Goal: Task Accomplishment & Management: Manage account settings

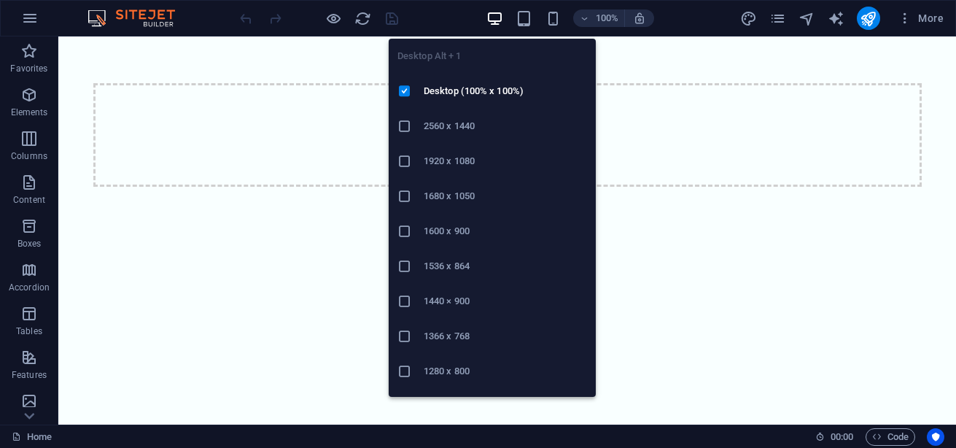
click at [497, 19] on icon "button" at bounding box center [495, 18] width 17 height 17
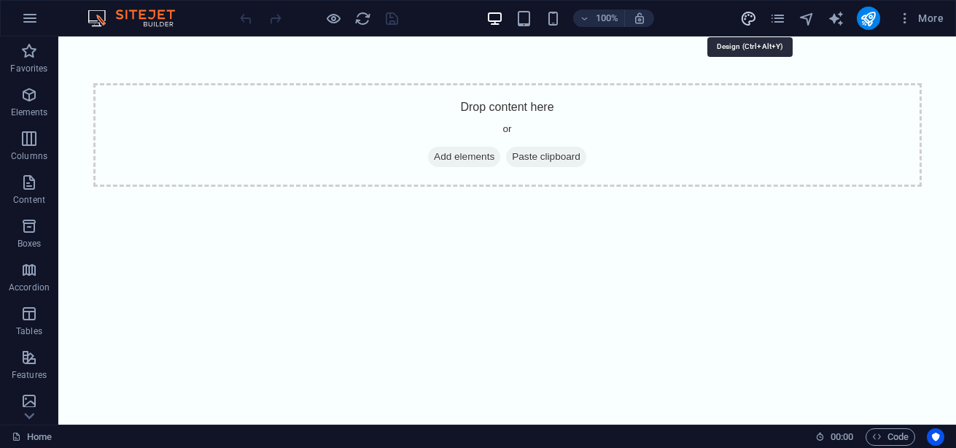
click at [748, 15] on icon "design" at bounding box center [748, 18] width 17 height 17
select select "px"
select select "400"
select select "px"
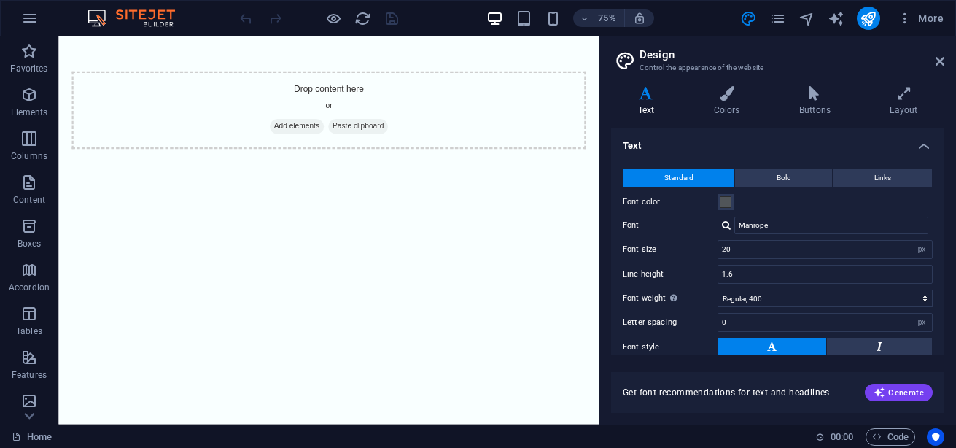
click at [643, 229] on label "Font" at bounding box center [670, 226] width 95 height 18
click at [735, 229] on input "Manrope" at bounding box center [832, 226] width 194 height 18
type input "M"
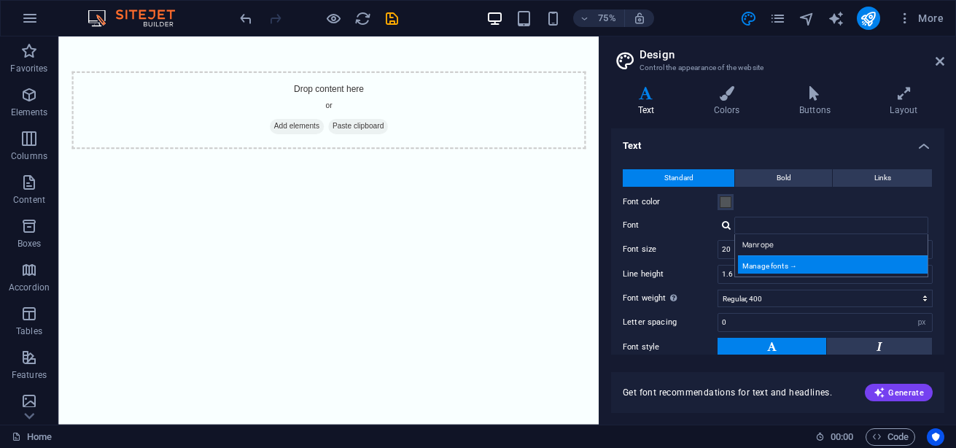
click at [786, 263] on div "Manage fonts →" at bounding box center [834, 264] width 193 height 18
select select "popularity"
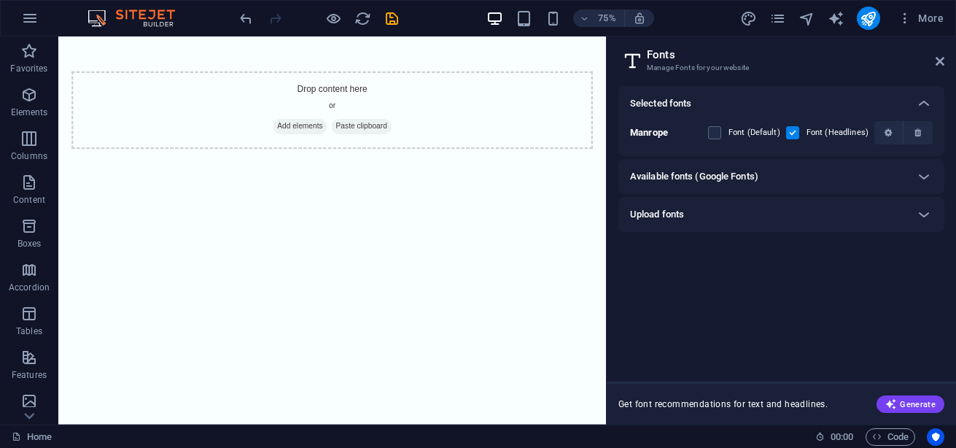
click at [791, 131] on label at bounding box center [792, 132] width 13 height 13
click at [0, 0] on input "checkbox" at bounding box center [0, 0] width 0 height 0
click at [739, 182] on h6 "Available fonts (Google Fonts)" at bounding box center [694, 177] width 128 height 18
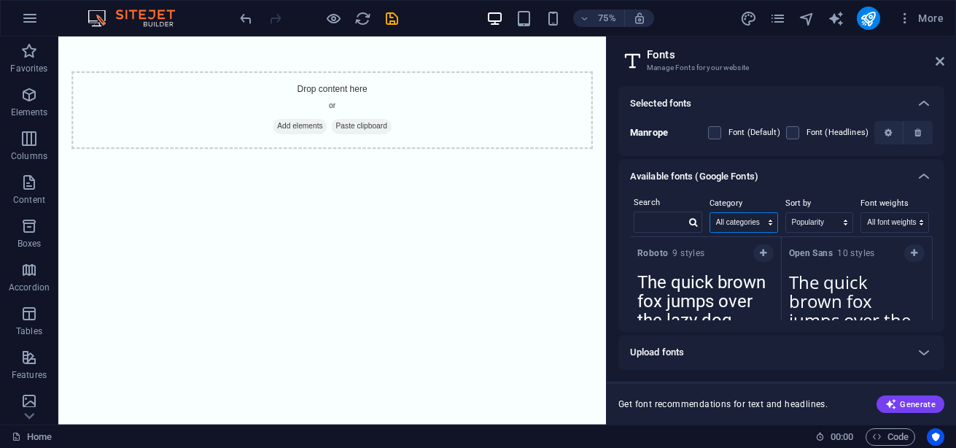
click at [749, 225] on select "All categories serif display monospace sans-serif handwriting" at bounding box center [744, 222] width 67 height 19
select select "handwriting"
click at [711, 213] on select "All categories serif display monospace sans-serif handwriting" at bounding box center [744, 222] width 67 height 19
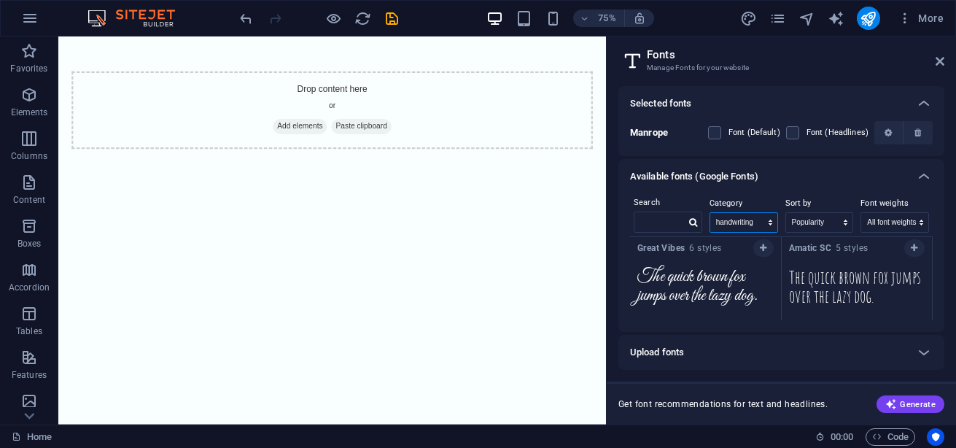
scroll to position [456, 0]
click at [762, 247] on icon "button" at bounding box center [763, 246] width 7 height 9
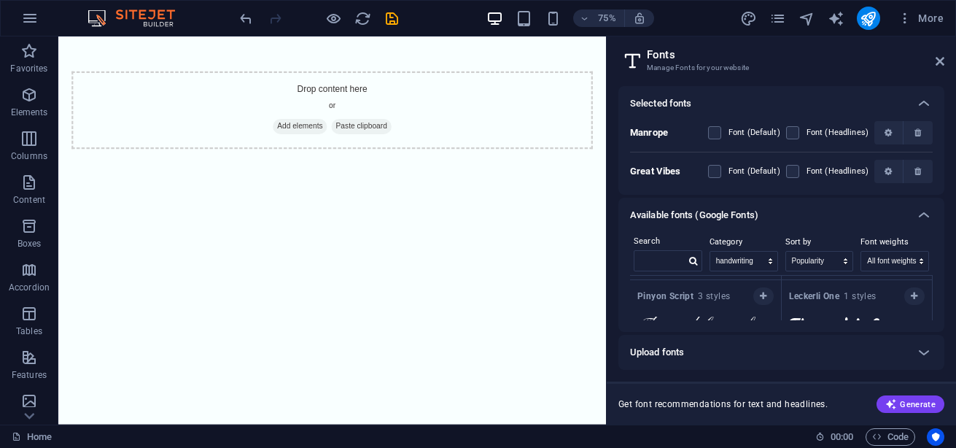
scroll to position [2138, 0]
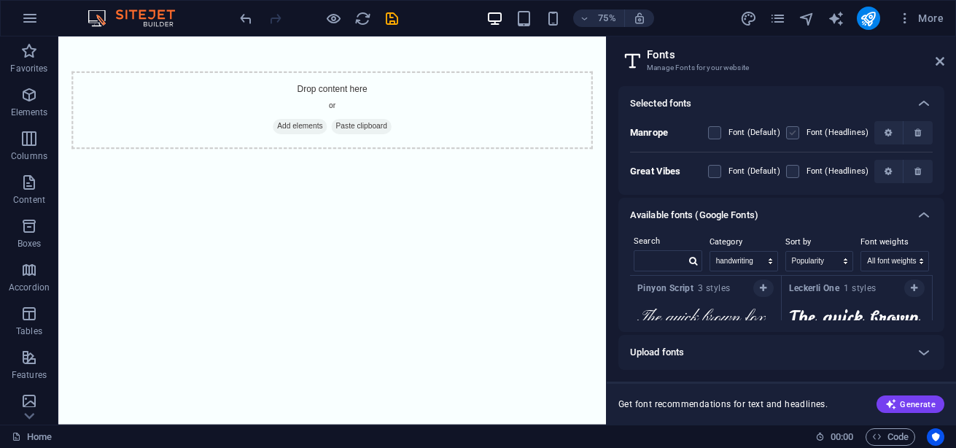
click at [795, 135] on label at bounding box center [792, 132] width 13 height 13
click at [0, 0] on input "checkbox" at bounding box center [0, 0] width 0 height 0
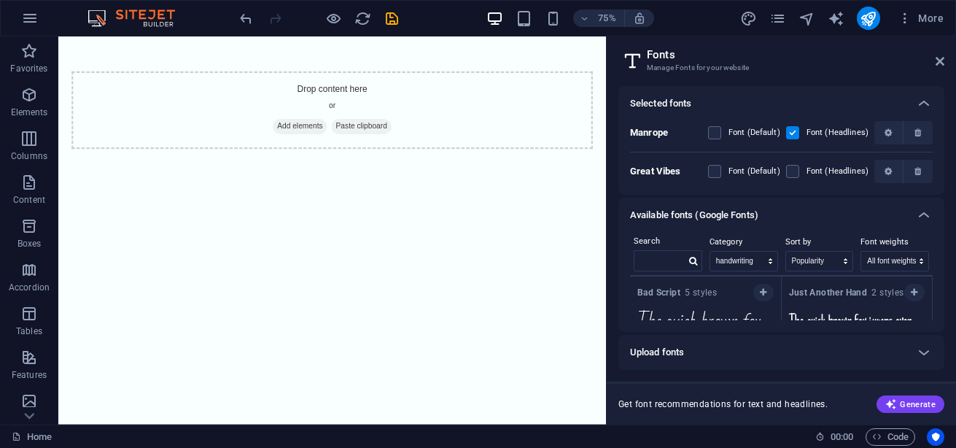
scroll to position [2247, 0]
click at [762, 292] on icon "button" at bounding box center [763, 291] width 7 height 9
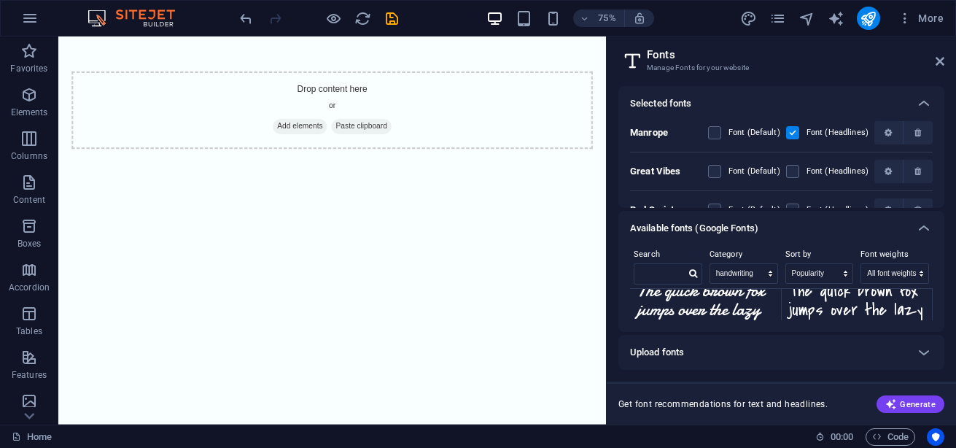
scroll to position [26, 0]
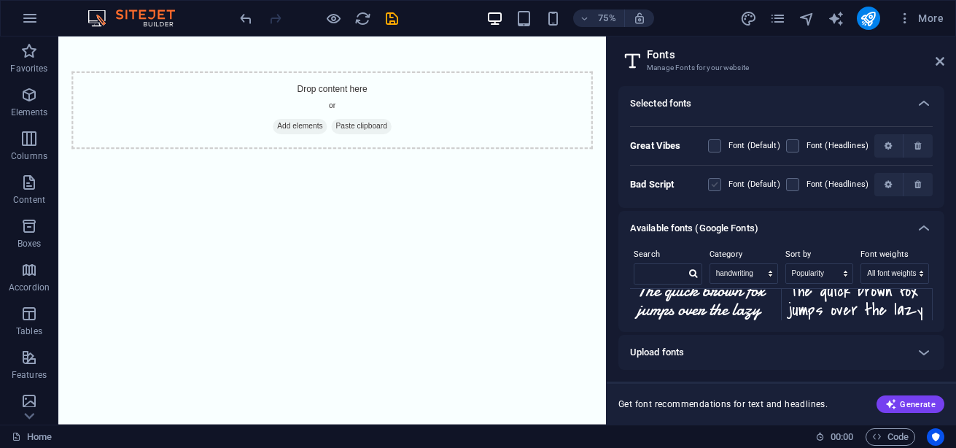
click at [711, 179] on label at bounding box center [714, 184] width 13 height 13
click at [0, 0] on Script "checkbox" at bounding box center [0, 0] width 0 height 0
click at [791, 139] on label at bounding box center [792, 145] width 13 height 13
click at [0, 0] on Vibes "checkbox" at bounding box center [0, 0] width 0 height 0
click at [791, 139] on label at bounding box center [792, 145] width 13 height 13
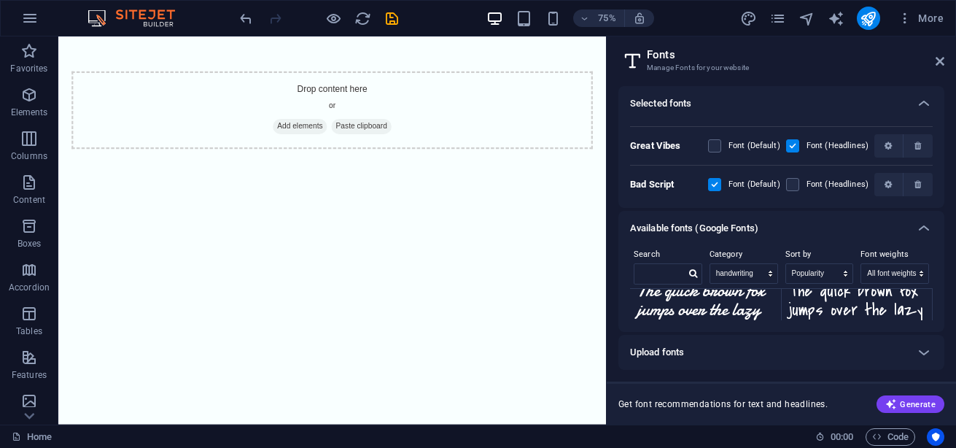
click at [0, 0] on Vibes "checkbox" at bounding box center [0, 0] width 0 height 0
click at [705, 349] on div "Upload fonts" at bounding box center [768, 353] width 276 height 18
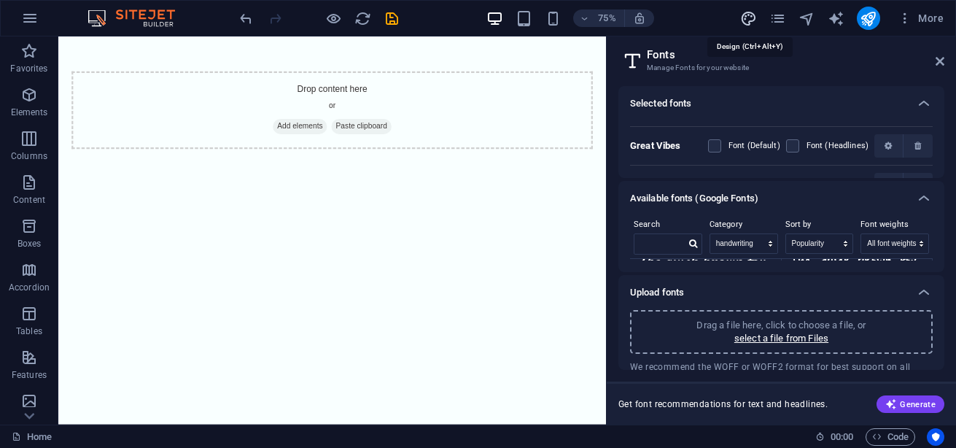
click at [745, 24] on icon "design" at bounding box center [748, 18] width 17 height 17
select select "px"
select select "400"
select select "px"
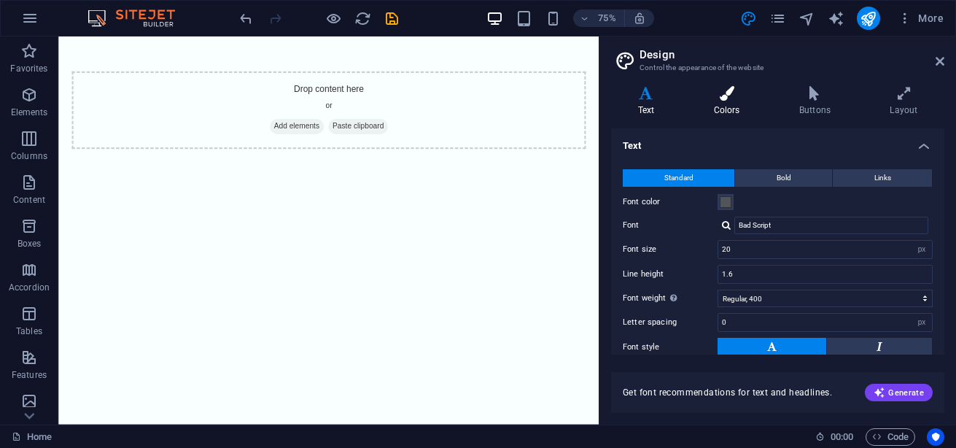
click at [731, 98] on icon at bounding box center [727, 93] width 80 height 15
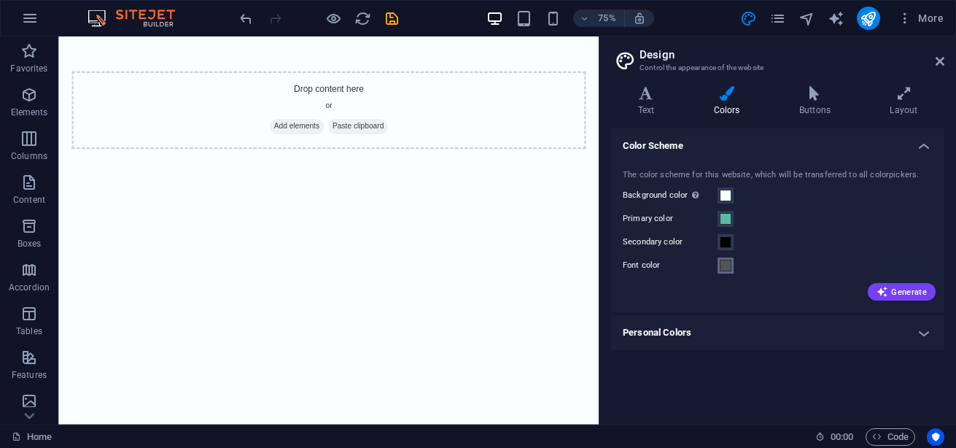
click at [725, 267] on span at bounding box center [726, 266] width 12 height 12
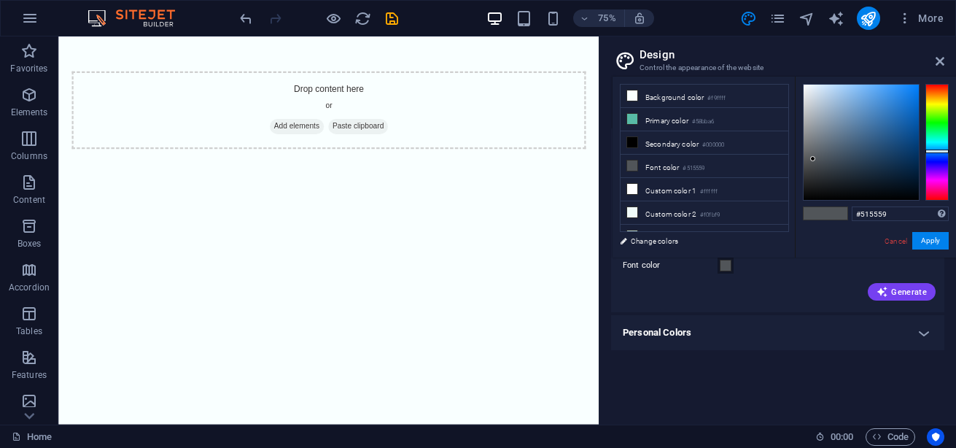
type input "#0a0e12"
click at [855, 191] on div at bounding box center [861, 142] width 115 height 115
click at [932, 244] on button "Apply" at bounding box center [931, 241] width 36 height 18
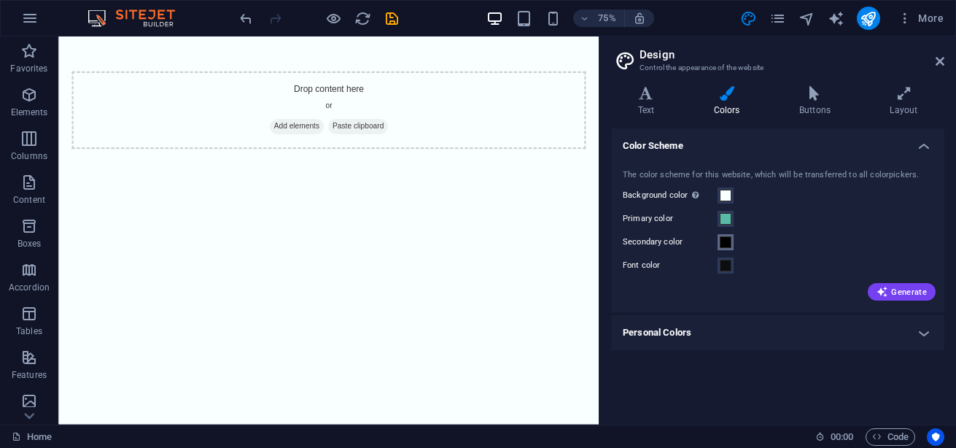
click at [723, 247] on span at bounding box center [726, 242] width 12 height 12
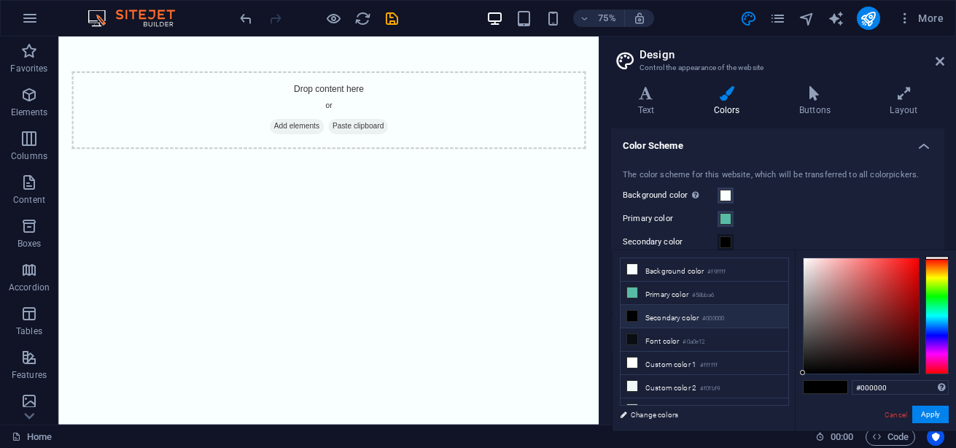
click at [657, 311] on li "Secondary color #000000" at bounding box center [705, 316] width 168 height 23
click at [640, 314] on li "Secondary color #000000" at bounding box center [705, 316] width 168 height 23
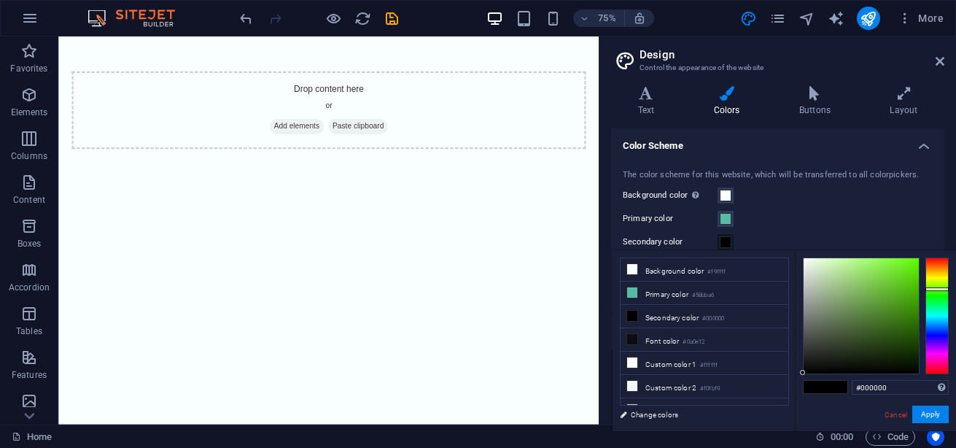
click at [940, 289] on div at bounding box center [937, 316] width 23 height 117
click at [897, 274] on div at bounding box center [861, 315] width 115 height 115
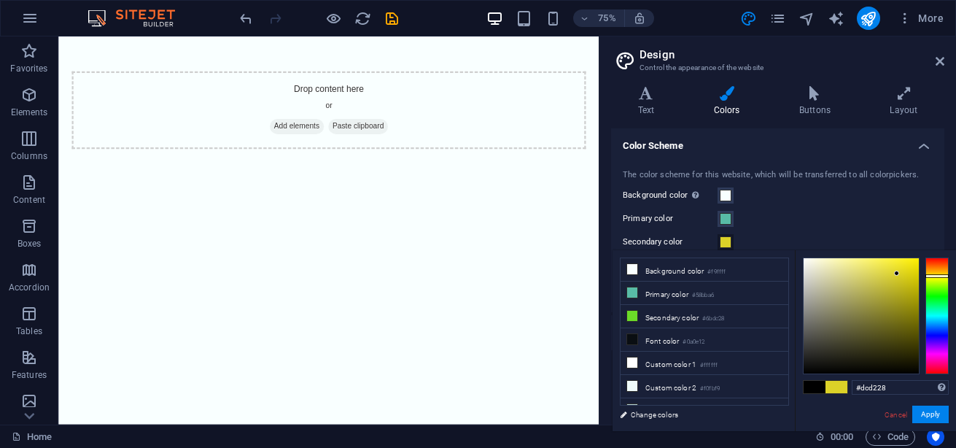
click at [940, 276] on div at bounding box center [937, 316] width 23 height 117
click at [910, 266] on div at bounding box center [861, 315] width 115 height 115
type input "#bfed12"
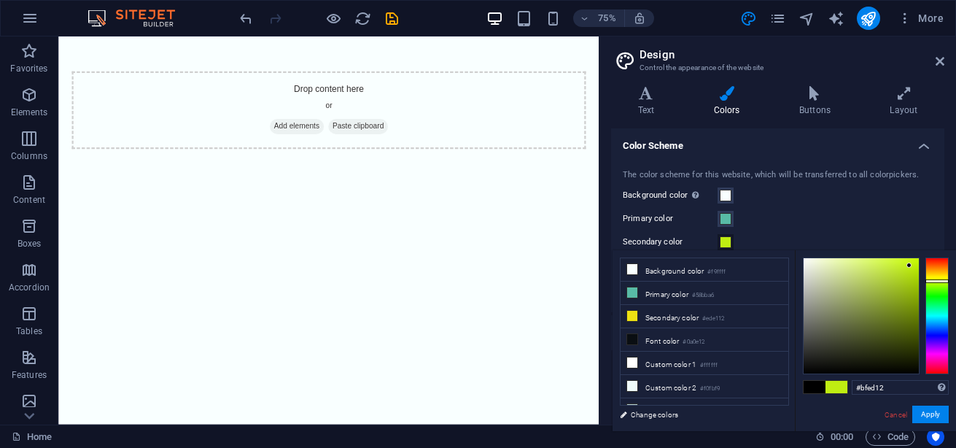
click at [943, 281] on div at bounding box center [937, 316] width 23 height 117
click at [933, 415] on button "Apply" at bounding box center [931, 415] width 36 height 18
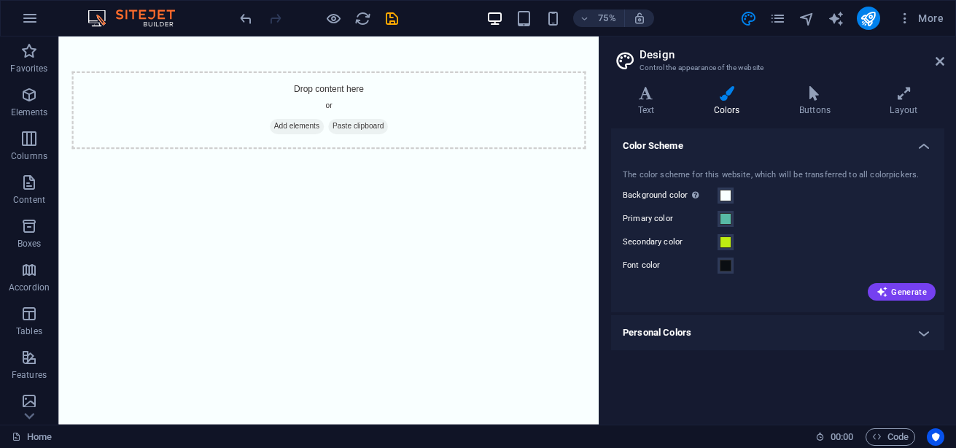
click at [933, 415] on div "Variants Text Colors Buttons Layout Text Standard Bold Links Font color Font Ba…" at bounding box center [778, 249] width 357 height 350
click at [808, 108] on h4 "Buttons" at bounding box center [818, 101] width 90 height 31
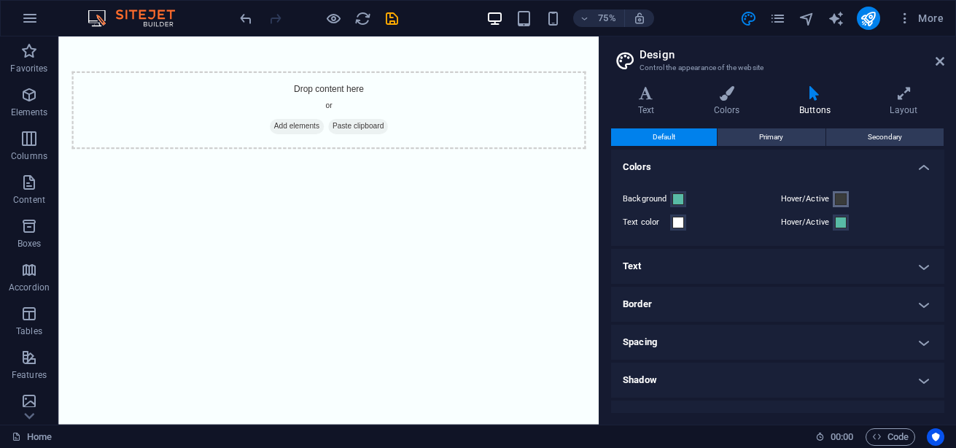
click at [837, 196] on span at bounding box center [841, 199] width 12 height 12
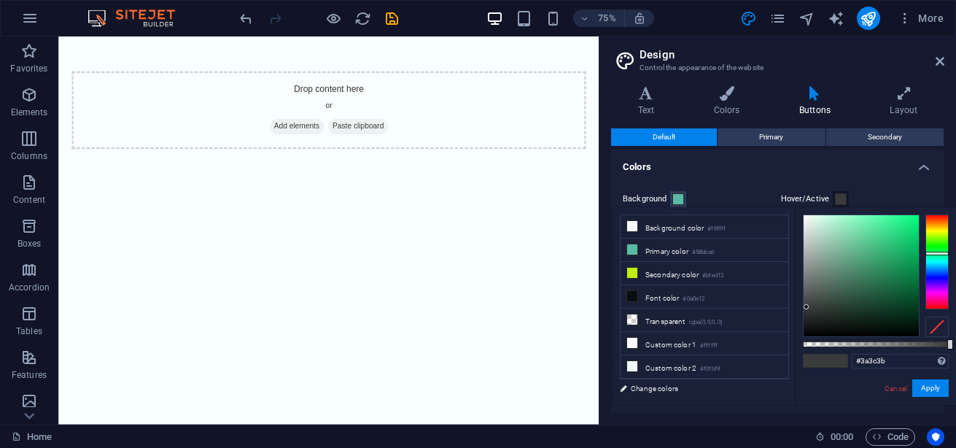
click at [750, 176] on div "Background Hover/Active Text color Hover/Active" at bounding box center [777, 211] width 339 height 70
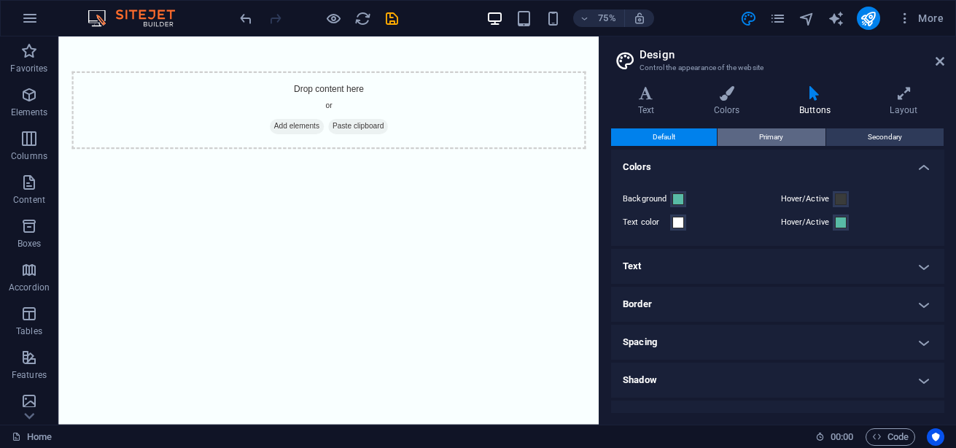
click at [760, 133] on span "Primary" at bounding box center [771, 137] width 24 height 18
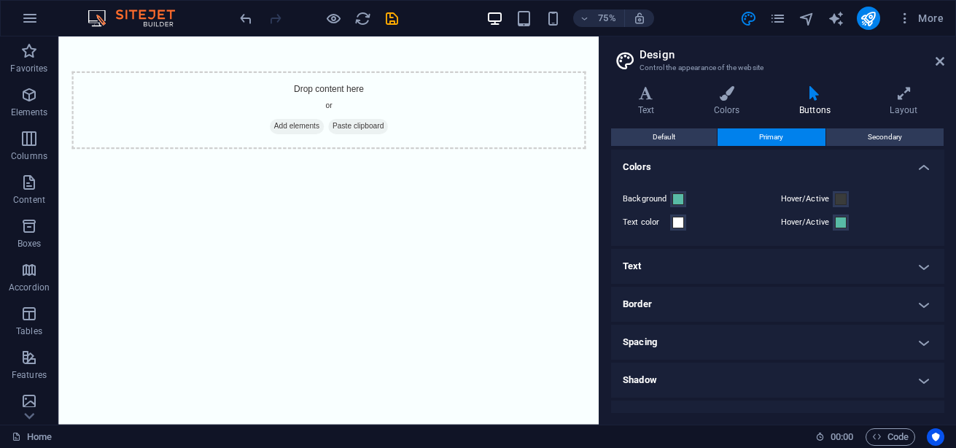
click at [760, 133] on span "Primary" at bounding box center [771, 137] width 24 height 18
click at [676, 223] on span at bounding box center [679, 223] width 12 height 12
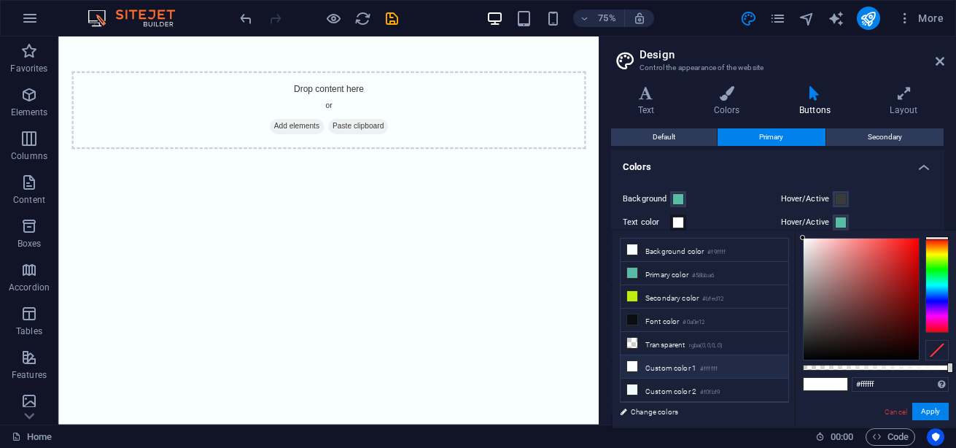
click at [738, 196] on div "Background" at bounding box center [699, 199] width 152 height 18
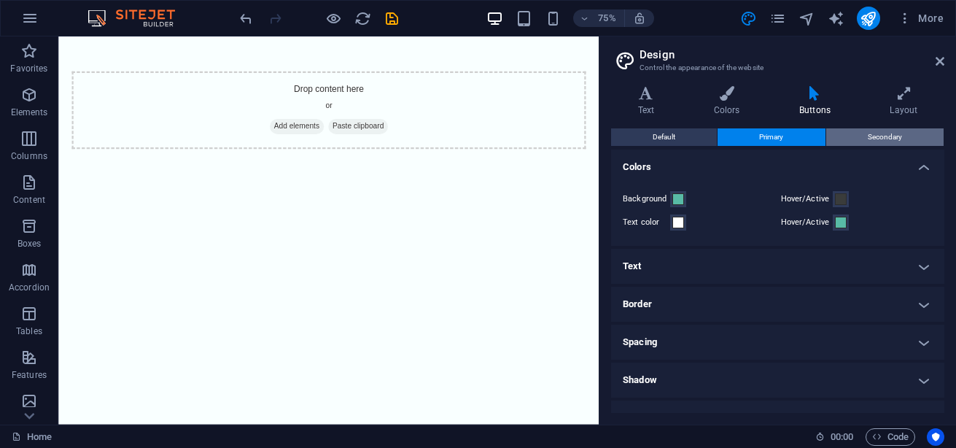
click at [859, 135] on button "Secondary" at bounding box center [885, 137] width 117 height 18
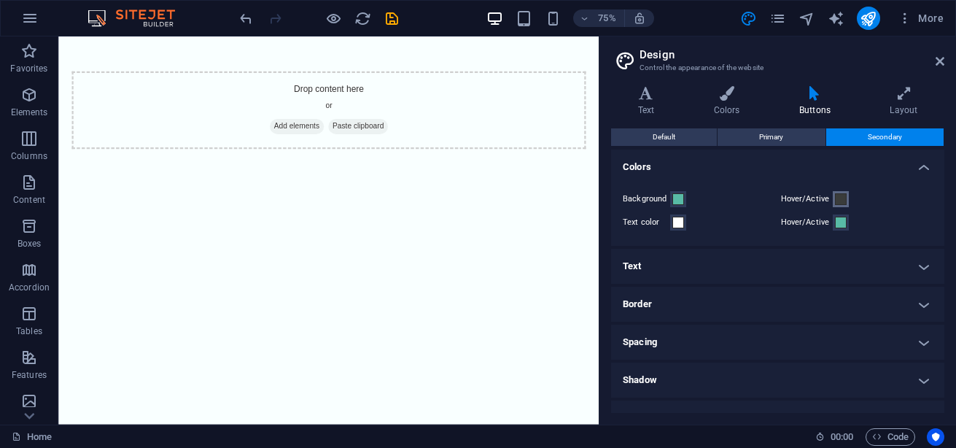
click at [839, 193] on span at bounding box center [841, 199] width 12 height 12
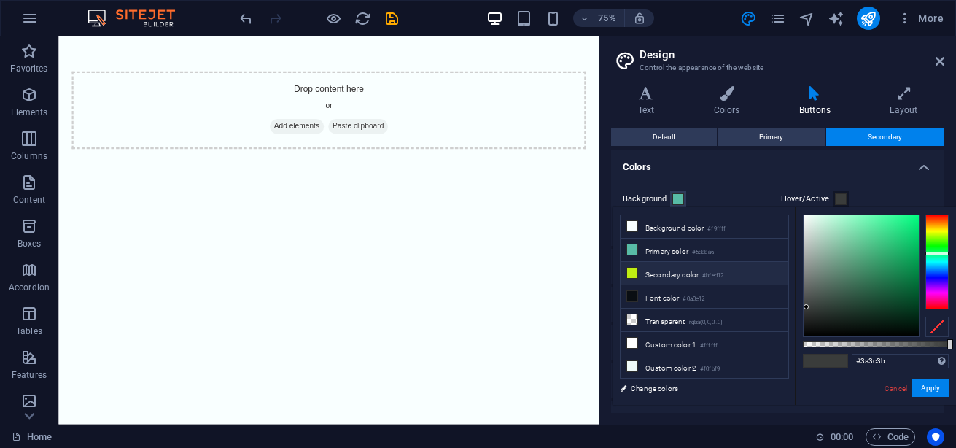
click at [657, 271] on li "Secondary color #bfed12" at bounding box center [705, 273] width 168 height 23
type input "#bfed12"
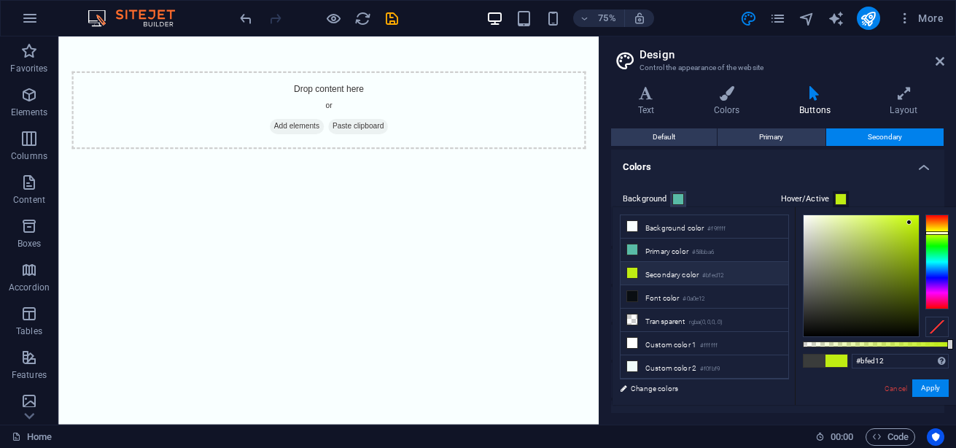
drag, startPoint x: 822, startPoint y: 174, endPoint x: 854, endPoint y: 144, distance: 42.8
click at [854, 144] on div "Default Primary Secondary Colors Background Hover/Active Text color Hover/Activ…" at bounding box center [777, 270] width 333 height 285
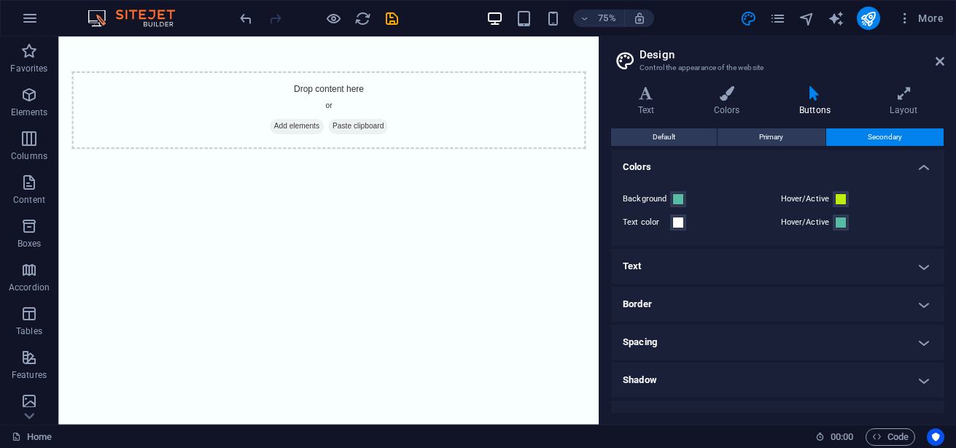
scroll to position [61, 0]
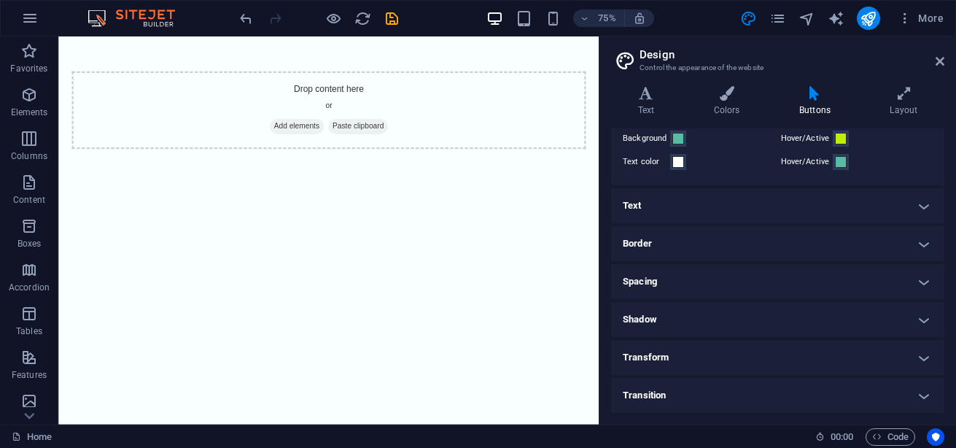
click at [917, 206] on h4 "Text" at bounding box center [777, 205] width 333 height 35
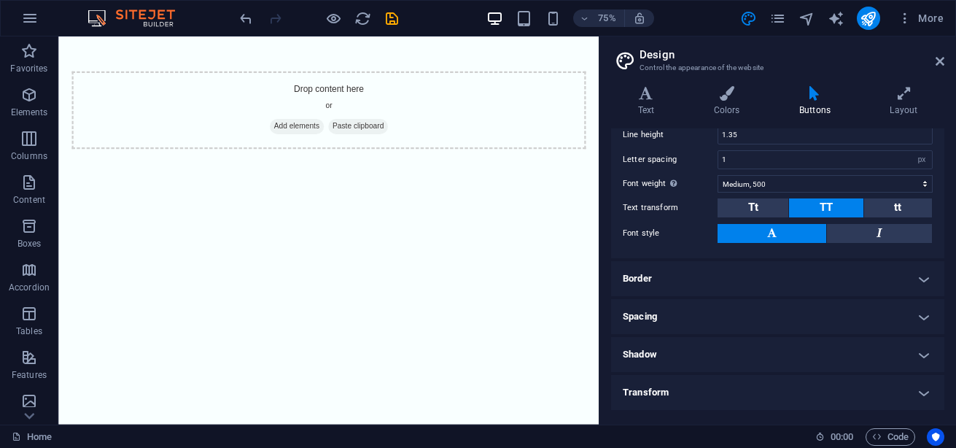
scroll to position [237, 0]
click at [886, 285] on h4 "Border" at bounding box center [777, 277] width 333 height 35
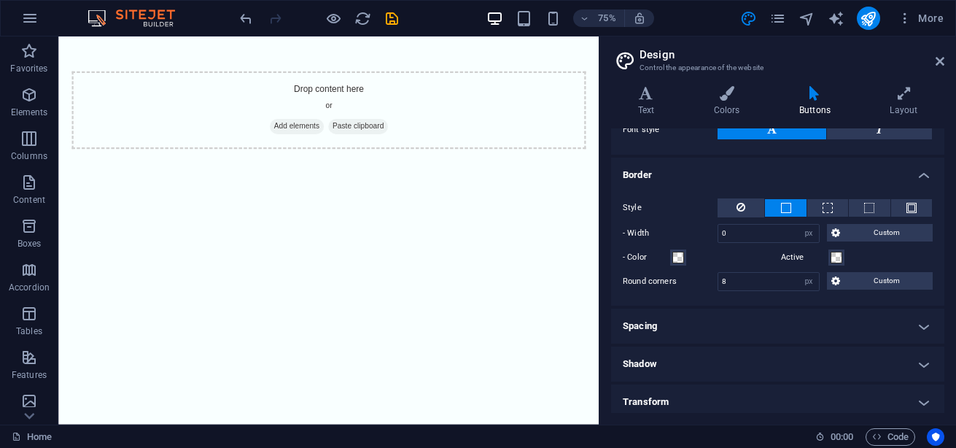
scroll to position [341, 0]
click at [779, 336] on h4 "Spacing" at bounding box center [777, 325] width 333 height 35
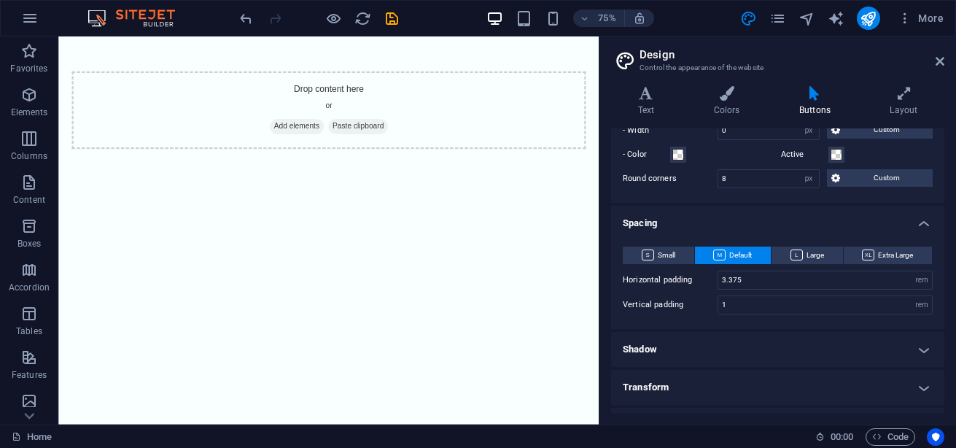
scroll to position [473, 0]
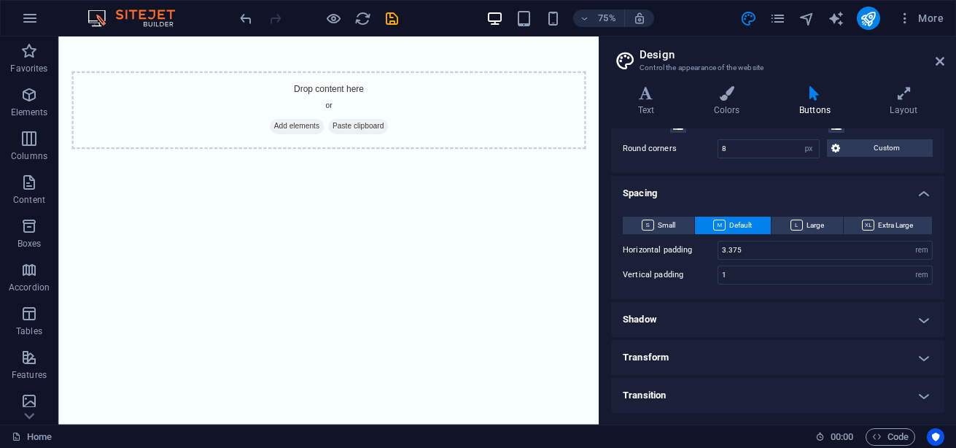
click at [770, 314] on h4 "Shadow" at bounding box center [777, 319] width 333 height 35
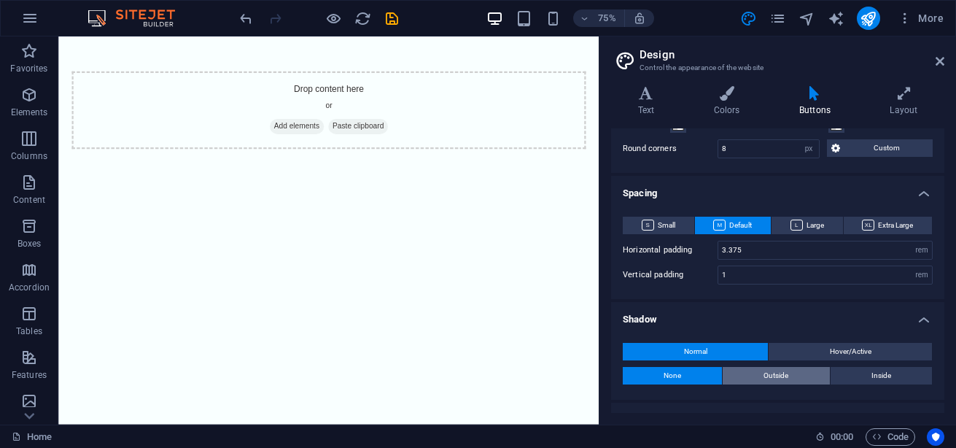
click at [760, 381] on button "Outside" at bounding box center [776, 376] width 107 height 18
type input "2"
type input "4"
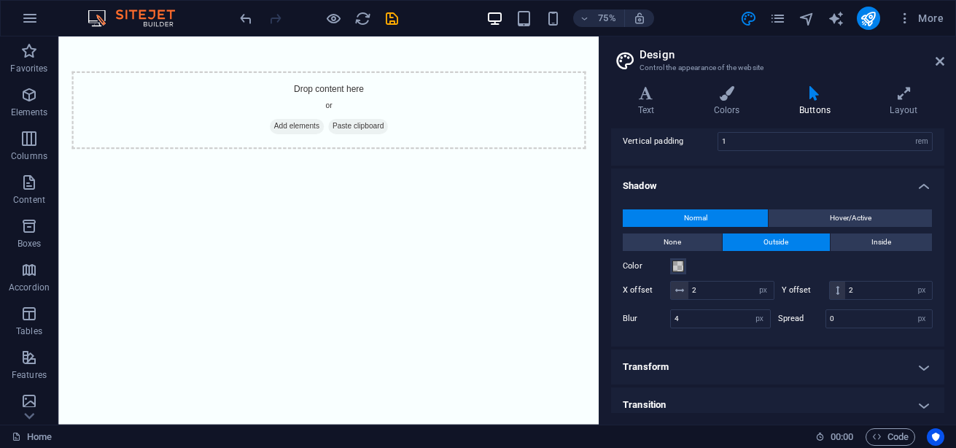
scroll to position [613, 0]
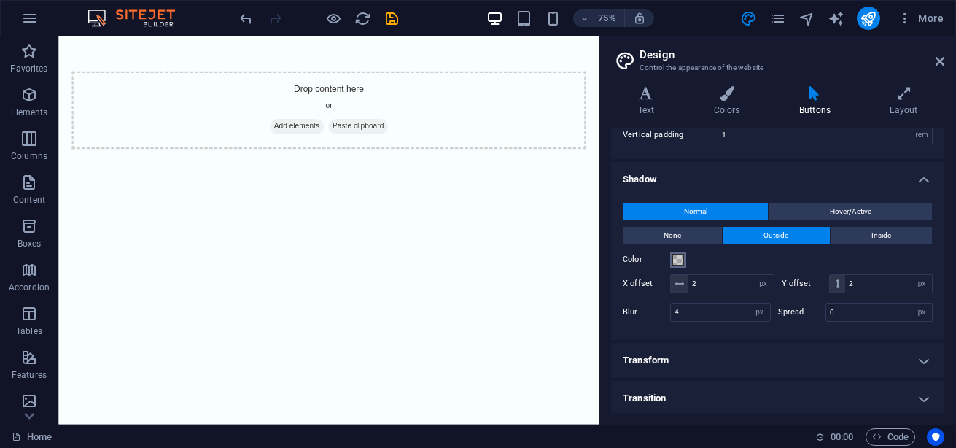
click at [676, 258] on span at bounding box center [679, 260] width 12 height 12
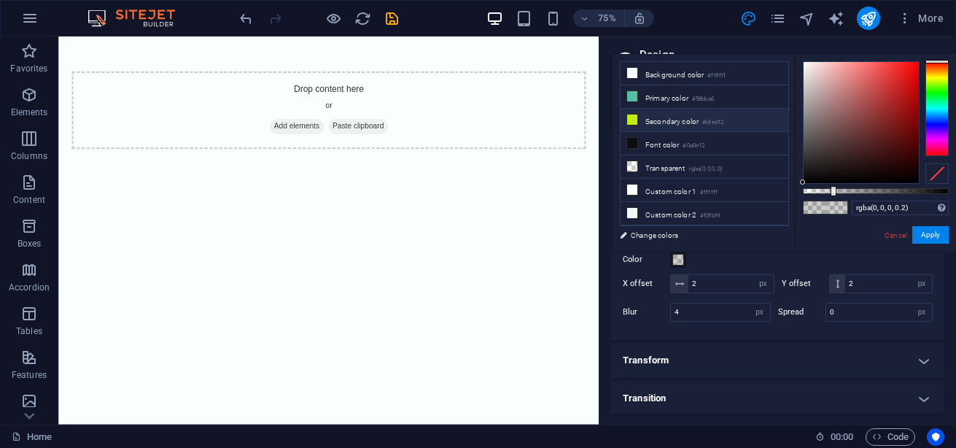
click at [673, 120] on li "Secondary color #bfed12" at bounding box center [705, 120] width 168 height 23
type input "#bfed12"
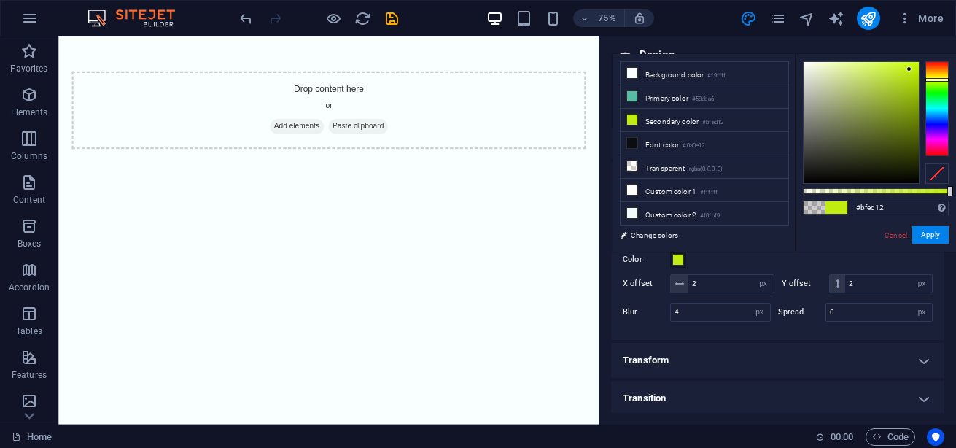
scroll to position [616, 0]
click at [937, 236] on button "Apply" at bounding box center [931, 235] width 36 height 18
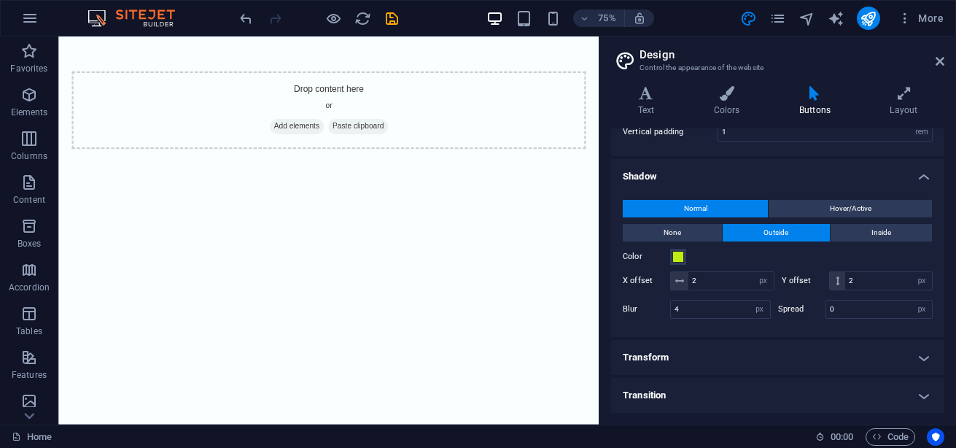
click at [746, 363] on h4 "Transform" at bounding box center [777, 357] width 333 height 35
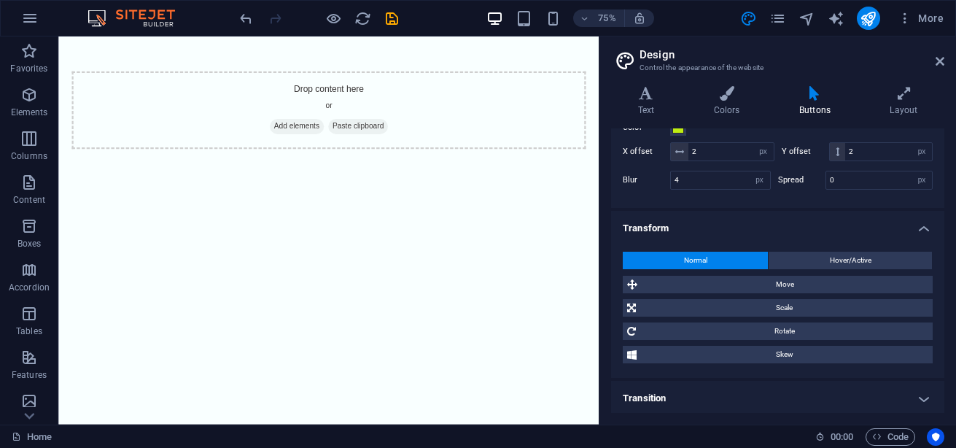
scroll to position [748, 0]
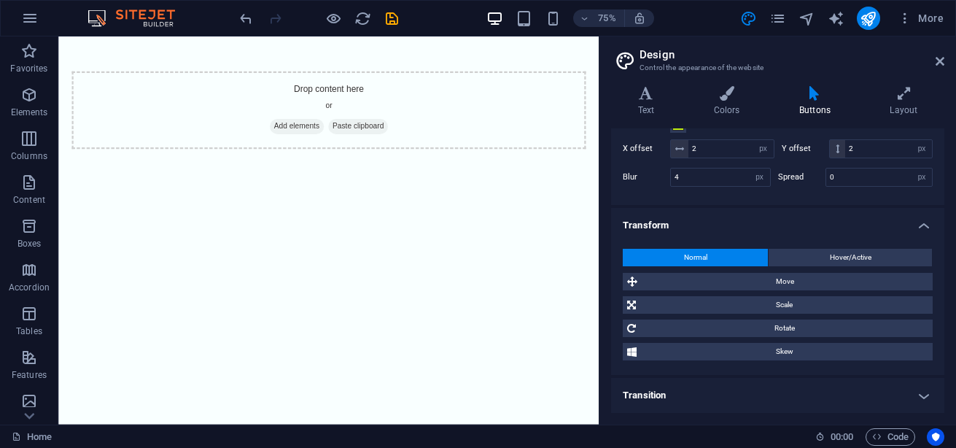
click at [743, 394] on h4 "Transition" at bounding box center [777, 395] width 333 height 35
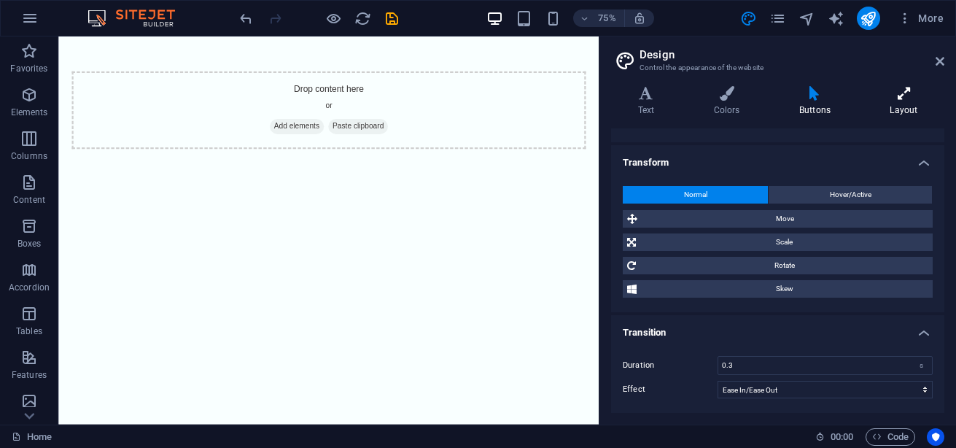
click at [912, 90] on icon at bounding box center [904, 93] width 81 height 15
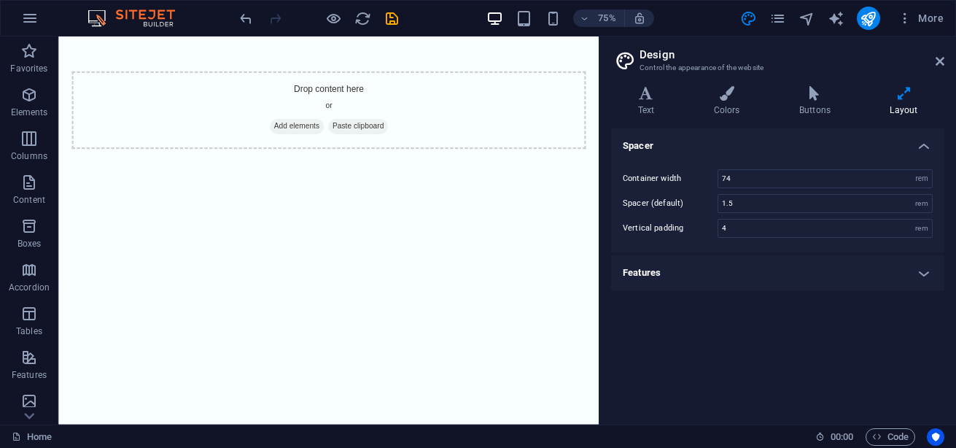
click at [681, 268] on h4 "Features" at bounding box center [777, 272] width 333 height 35
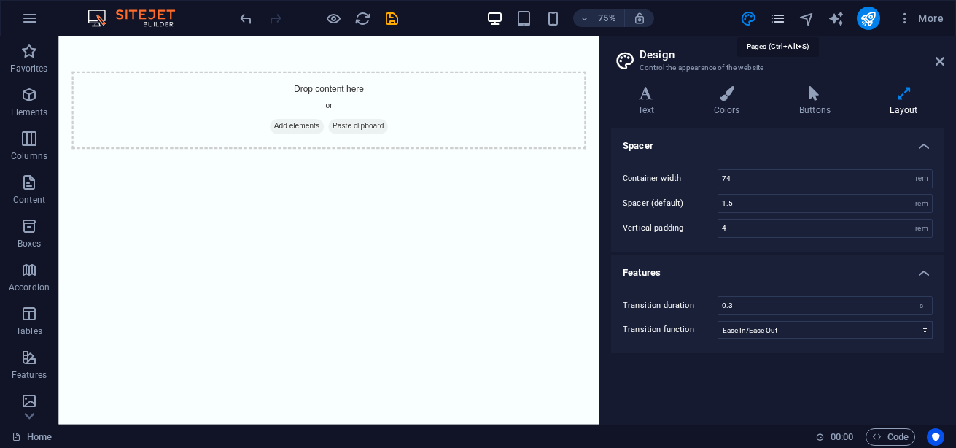
click at [776, 25] on icon "pages" at bounding box center [778, 18] width 17 height 17
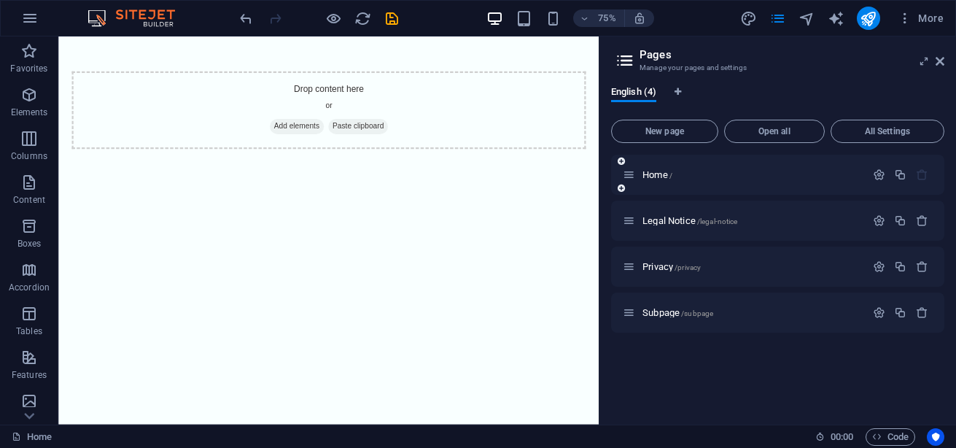
click at [638, 184] on div "Home /" at bounding box center [777, 175] width 333 height 40
click at [926, 216] on icon "button" at bounding box center [922, 220] width 12 height 12
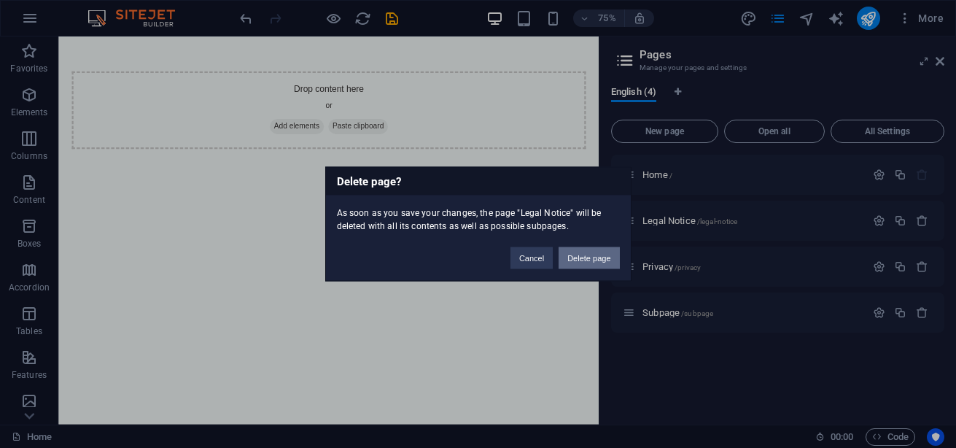
click at [578, 259] on button "Delete page" at bounding box center [589, 258] width 61 height 22
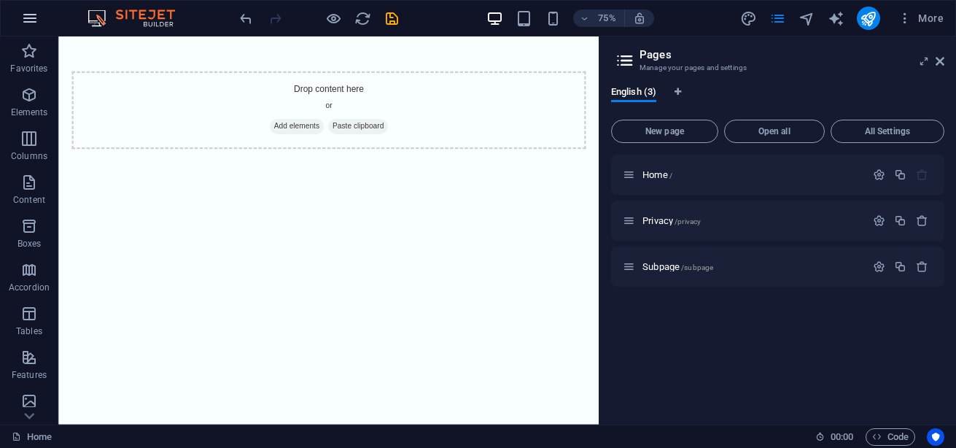
click at [36, 12] on icon "button" at bounding box center [30, 18] width 18 height 18
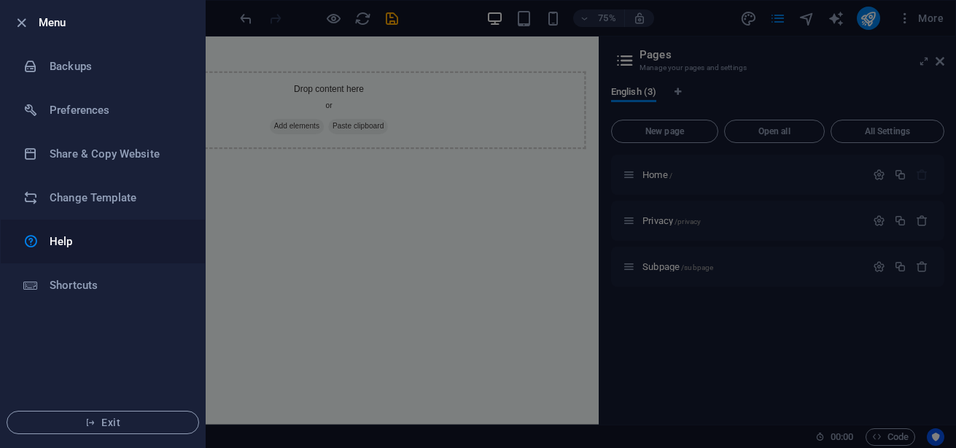
click at [65, 236] on h6 "Help" at bounding box center [117, 242] width 135 height 18
